Goal: Complete application form: Complete application form

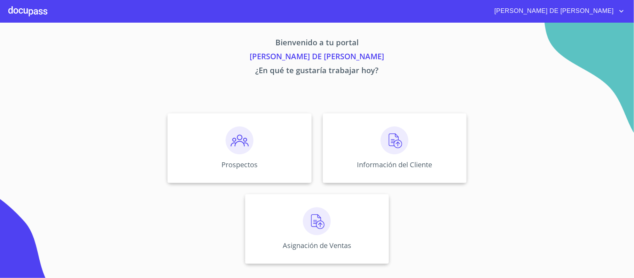
click at [229, 153] on img at bounding box center [240, 140] width 28 height 28
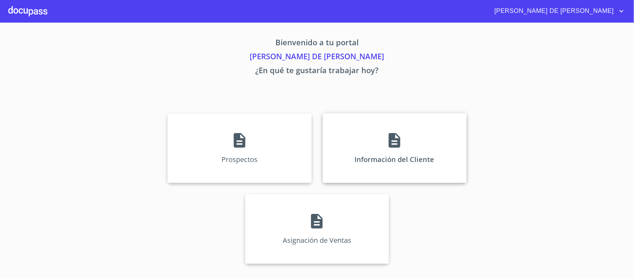
click at [368, 146] on div "Información del Cliente" at bounding box center [395, 148] width 144 height 70
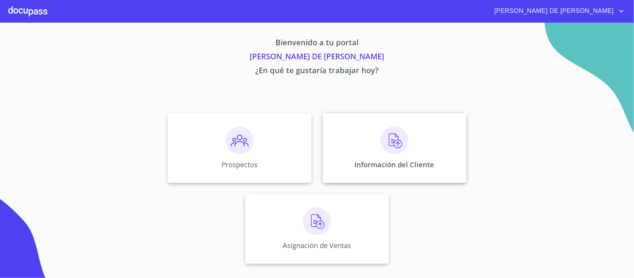
click at [387, 164] on p "Información del Cliente" at bounding box center [395, 164] width 80 height 9
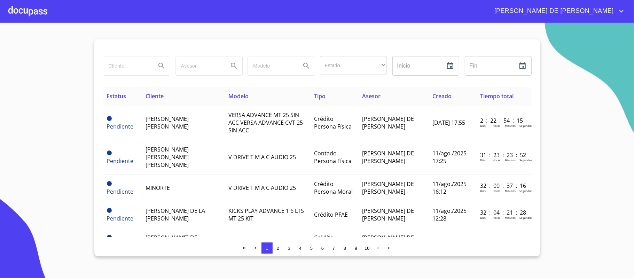
drag, startPoint x: 137, startPoint y: 70, endPoint x: 141, endPoint y: 71, distance: 3.9
click at [138, 70] on input "search" at bounding box center [126, 65] width 47 height 19
type input "sixto"
click at [161, 65] on icon "Search" at bounding box center [161, 66] width 8 height 8
click at [140, 65] on input "sixto" at bounding box center [126, 65] width 47 height 19
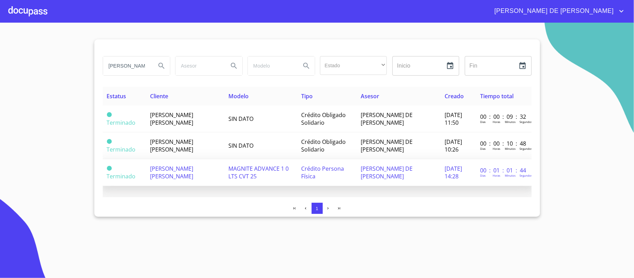
click at [198, 172] on td "SIXTO RICARDO PERALTA LOPEZ" at bounding box center [185, 172] width 78 height 27
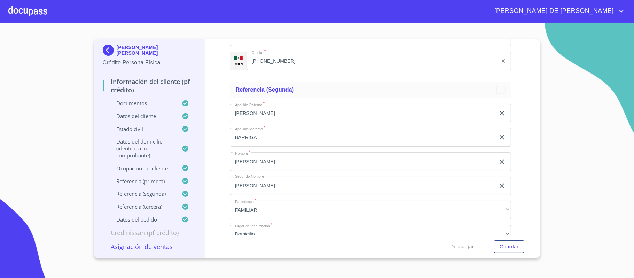
scroll to position [3210, 0]
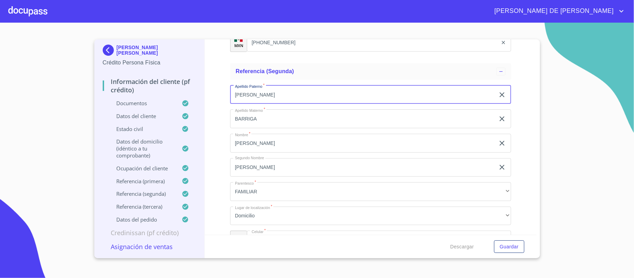
drag, startPoint x: 288, startPoint y: 99, endPoint x: 223, endPoint y: 114, distance: 66.1
click at [226, 109] on div "Información del cliente (PF crédito) Documentos Documento de identificación.   …" at bounding box center [371, 136] width 332 height 195
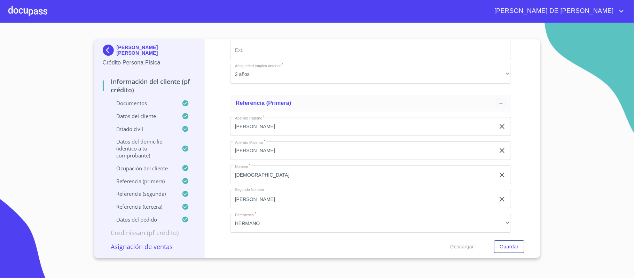
scroll to position [3024, 0]
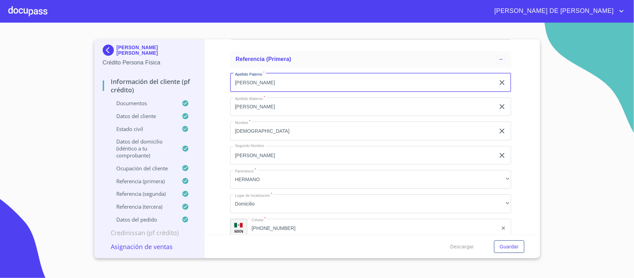
drag, startPoint x: 282, startPoint y: 79, endPoint x: 222, endPoint y: 83, distance: 60.0
click at [222, 83] on div "Información del cliente (PF crédito) Documentos Documento de identificación.   …" at bounding box center [371, 136] width 332 height 195
type input "MURILLO"
type input "ZEPEDA"
type input "ALDREDO"
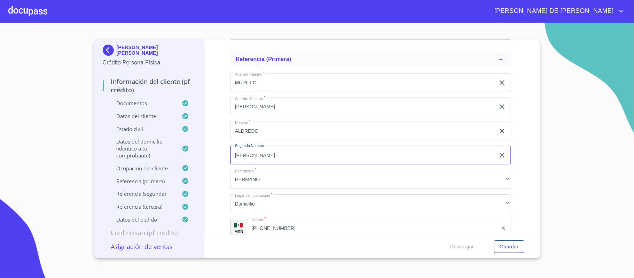
type input "EMANUEL"
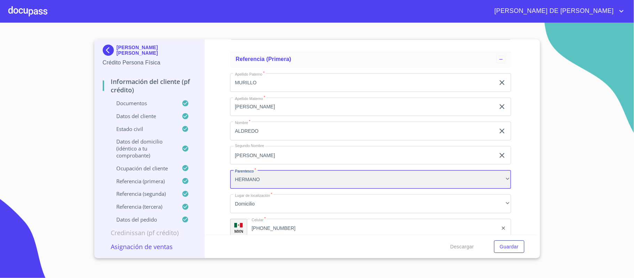
click at [289, 176] on div "HERMANO" at bounding box center [370, 179] width 281 height 19
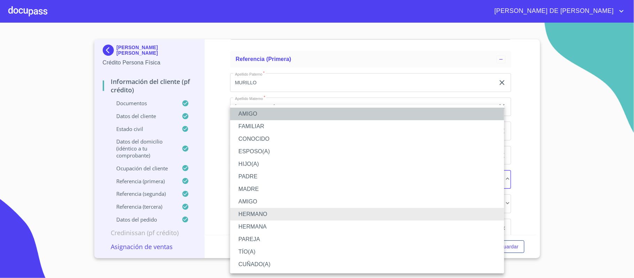
click at [241, 112] on li "AMIGO" at bounding box center [367, 114] width 274 height 13
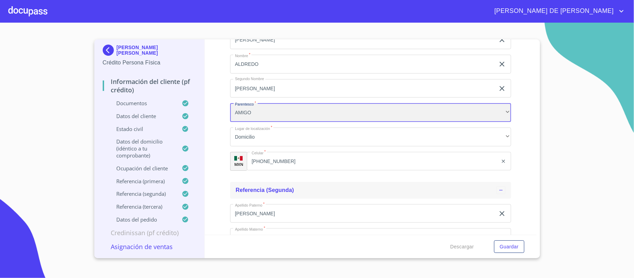
scroll to position [3117, 0]
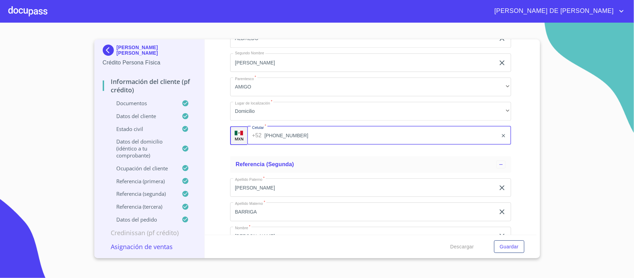
drag, startPoint x: 289, startPoint y: 136, endPoint x: 221, endPoint y: 134, distance: 68.3
click at [221, 134] on div "Información del cliente (PF crédito) Documentos Documento de identificación.   …" at bounding box center [371, 136] width 332 height 195
type input "(32)11061973"
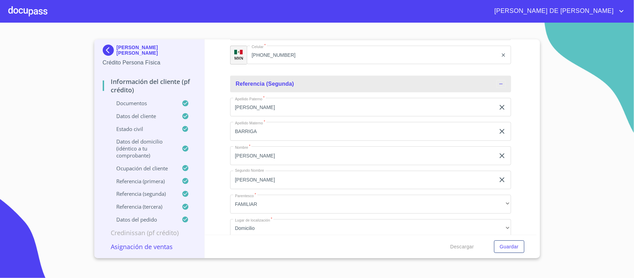
scroll to position [3210, 0]
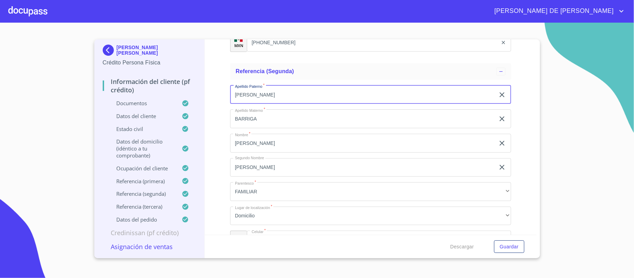
drag, startPoint x: 273, startPoint y: 95, endPoint x: 205, endPoint y: 91, distance: 68.4
click at [205, 91] on div "Información del cliente (PF crédito) Documentos Documento de identificación.   …" at bounding box center [371, 136] width 332 height 195
type input "TORRES"
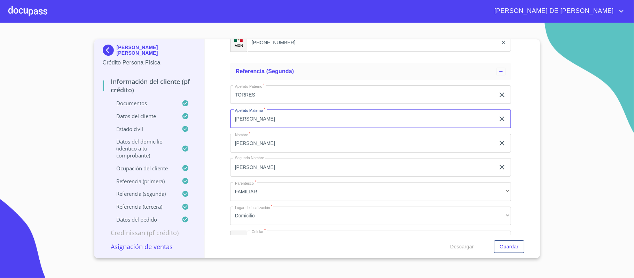
type input "CHAIRES"
type input "ERNESTO"
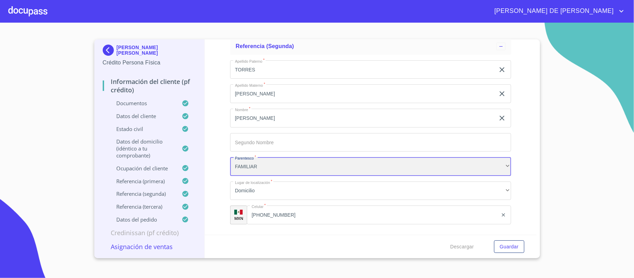
scroll to position [3256, 0]
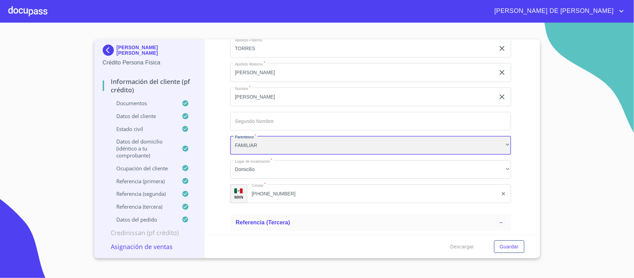
click at [266, 143] on div "FAMILIAR" at bounding box center [370, 145] width 281 height 19
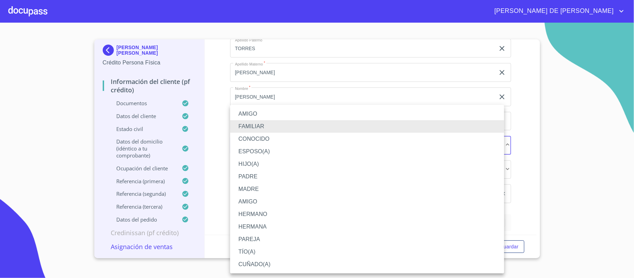
click at [254, 110] on li "AMIGO" at bounding box center [367, 114] width 274 height 13
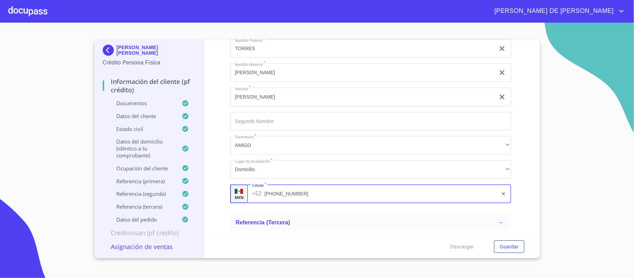
drag, startPoint x: 293, startPoint y: 193, endPoint x: 241, endPoint y: 186, distance: 52.4
click at [241, 186] on div "MXN Celular   * +52 (33)12554490 ​" at bounding box center [370, 193] width 281 height 19
drag, startPoint x: 304, startPoint y: 195, endPoint x: 239, endPoint y: 182, distance: 66.7
click at [240, 183] on div "Apellido Paterno   * TORRES ​ Apellido Materno   * CHAIRES ​ Nombre   * ERNESTO…" at bounding box center [370, 121] width 281 height 176
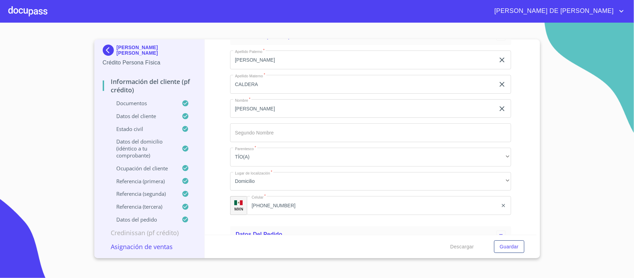
type input "(32)11068556"
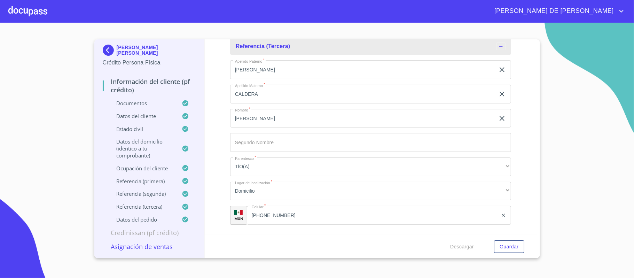
click at [281, 73] on input "PERALTA" at bounding box center [362, 69] width 265 height 19
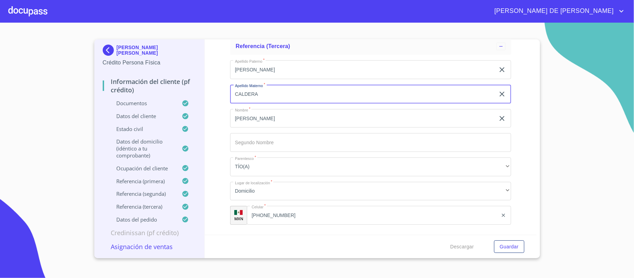
drag, startPoint x: 252, startPoint y: 95, endPoint x: 213, endPoint y: 95, distance: 39.4
click at [213, 95] on div "Información del cliente (PF crédito) Documentos Documento de identificación.   …" at bounding box center [371, 136] width 332 height 195
type input "LOPEZ"
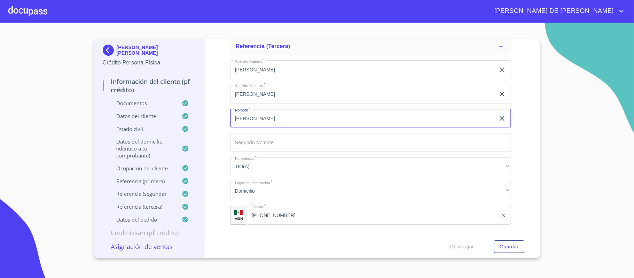
type input "VICTORIANO"
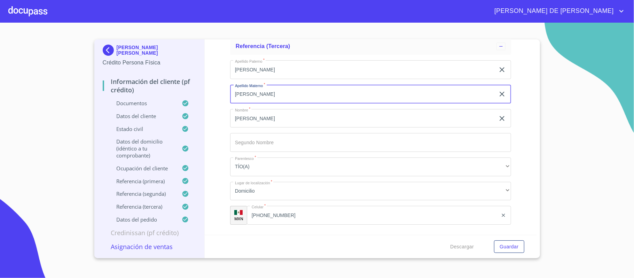
drag, startPoint x: 244, startPoint y: 95, endPoint x: 183, endPoint y: 98, distance: 60.7
click at [215, 98] on div "Información del cliente (PF crédito) Documentos Documento de identificación.   …" at bounding box center [371, 136] width 332 height 195
type input "CALDERA"
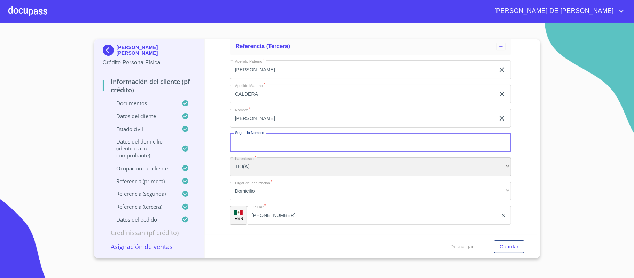
click at [268, 169] on div "TÍO(A)" at bounding box center [370, 166] width 281 height 19
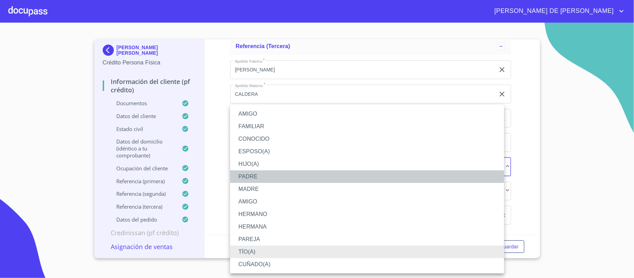
click at [263, 174] on li "PADRE" at bounding box center [367, 176] width 274 height 13
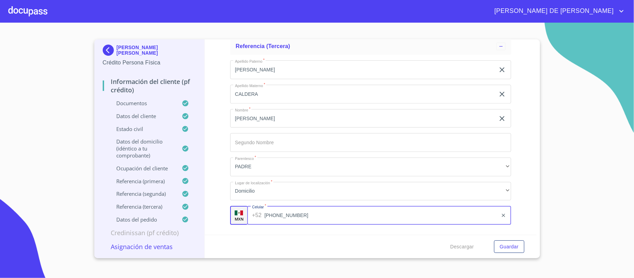
drag, startPoint x: 289, startPoint y: 215, endPoint x: 251, endPoint y: 212, distance: 38.0
click at [249, 212] on div "+52 (33)11078847 ​" at bounding box center [379, 215] width 264 height 19
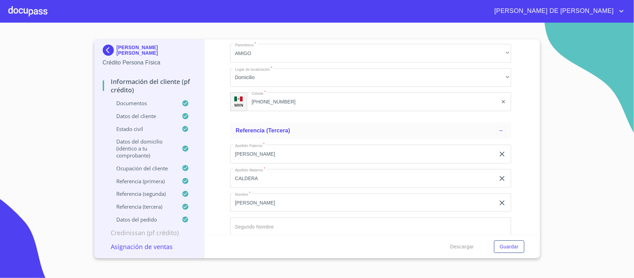
scroll to position [3349, 0]
type input "(32)11007874"
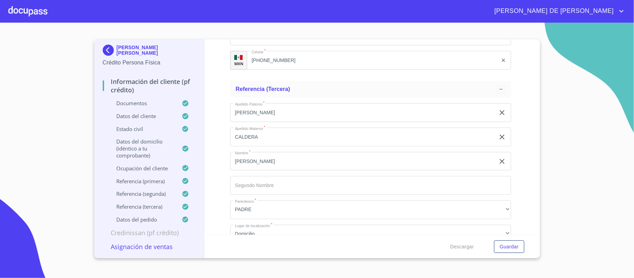
scroll to position [3442, 0]
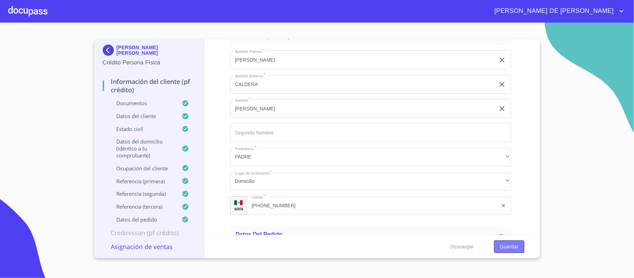
click at [504, 247] on span "Guardar" at bounding box center [509, 246] width 19 height 9
